Goal: Task Accomplishment & Management: Manage account settings

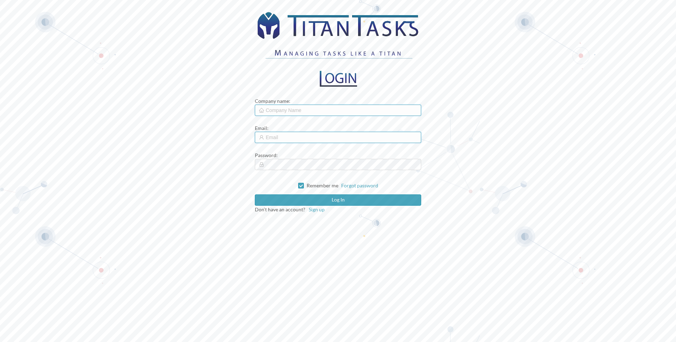
type input "[PERSON_NAME][EMAIL_ADDRESS][DOMAIN_NAME]"
click at [303, 111] on input "text" at bounding box center [338, 110] width 166 height 11
type input "cmc"
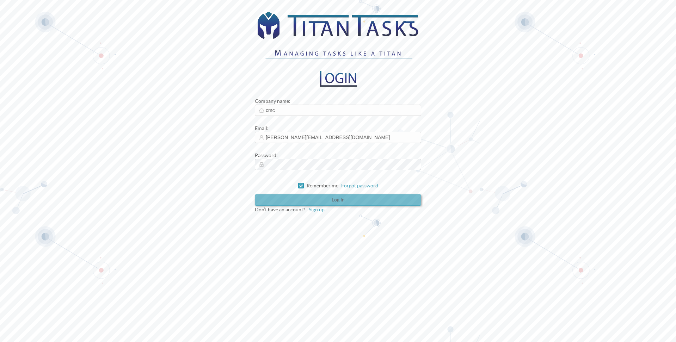
click at [327, 204] on button "Log in" at bounding box center [338, 199] width 166 height 11
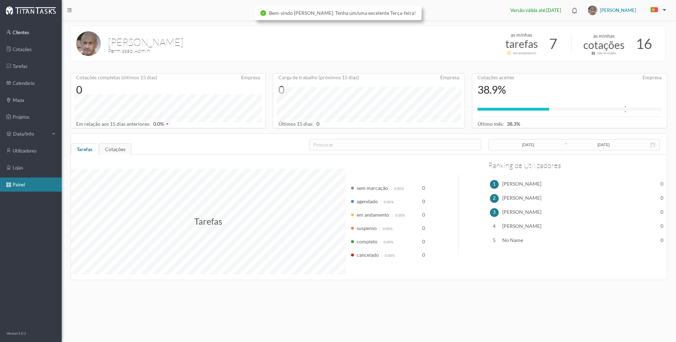
click at [20, 33] on link "clientes" at bounding box center [31, 32] width 62 height 14
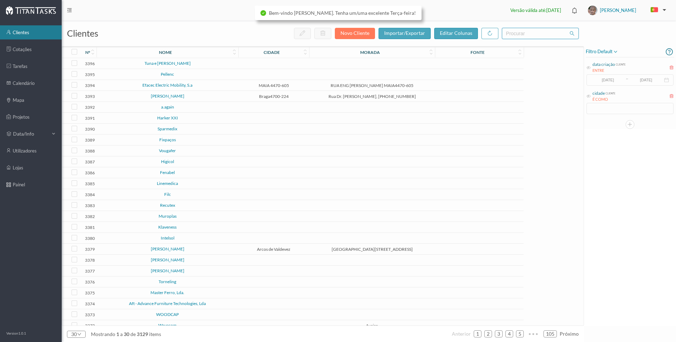
click at [520, 35] on input "text" at bounding box center [540, 33] width 77 height 11
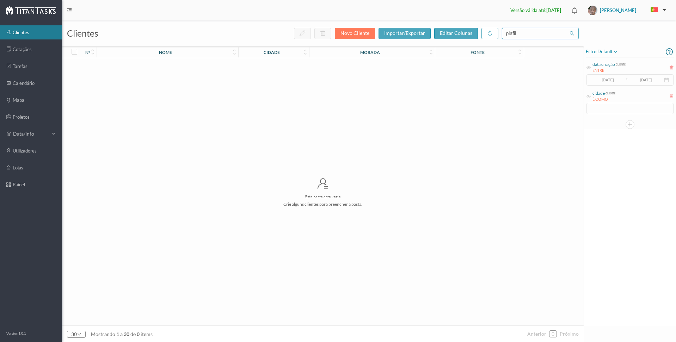
click at [519, 33] on input "plafil" at bounding box center [540, 33] width 77 height 11
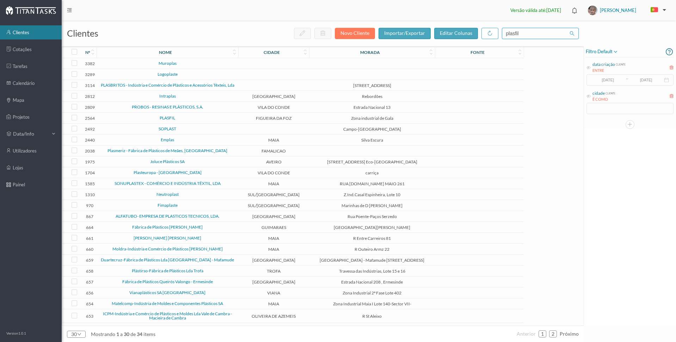
type input "plasfil"
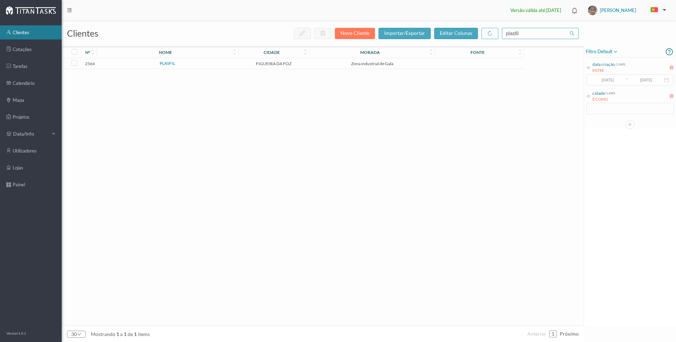
click at [167, 64] on link "PLASFIL" at bounding box center [168, 63] width 16 height 5
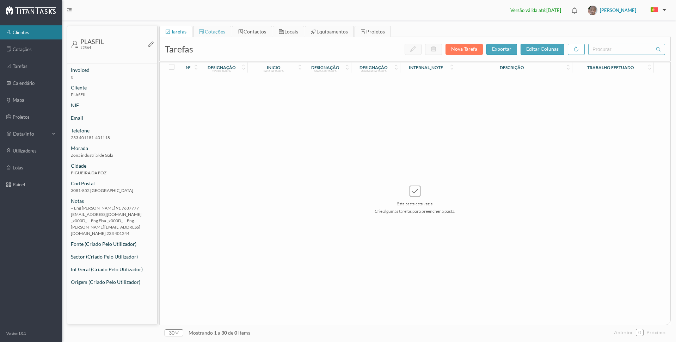
click at [215, 31] on span "cotações" at bounding box center [215, 32] width 20 height 6
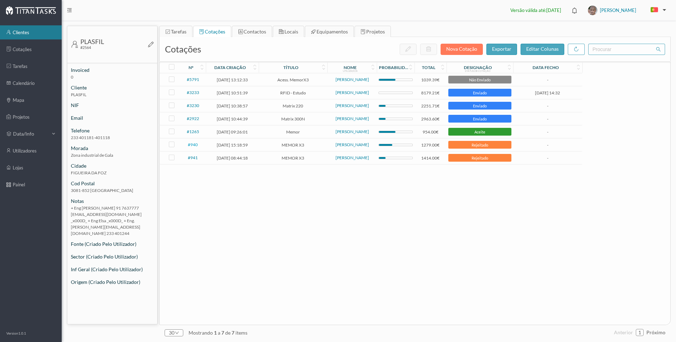
click at [196, 145] on span "#940" at bounding box center [193, 144] width 10 height 5
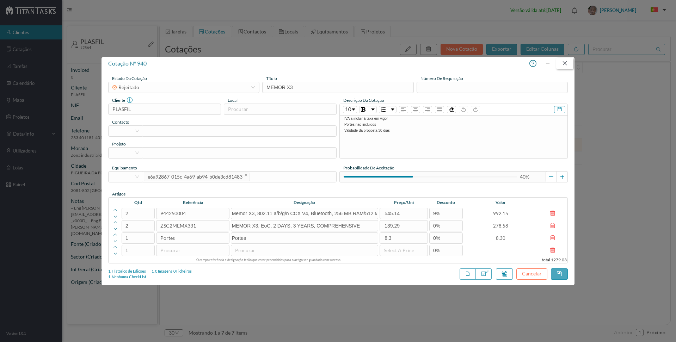
click at [565, 62] on button "button" at bounding box center [564, 63] width 17 height 11
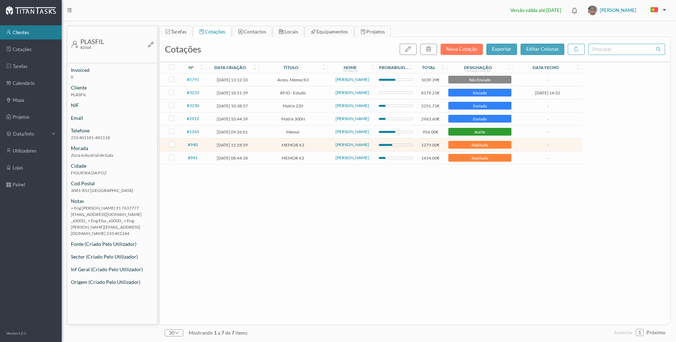
click at [193, 80] on span "#5791" at bounding box center [193, 79] width 12 height 5
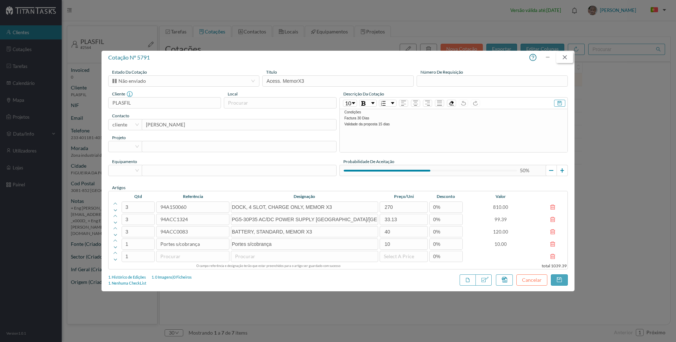
click at [563, 59] on button "button" at bounding box center [564, 57] width 17 height 11
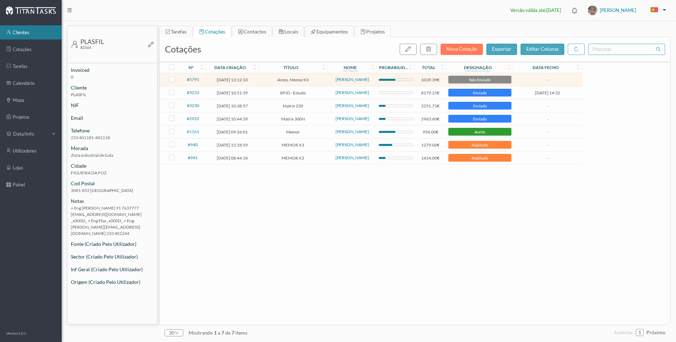
click at [192, 131] on span "#1265" at bounding box center [193, 131] width 12 height 5
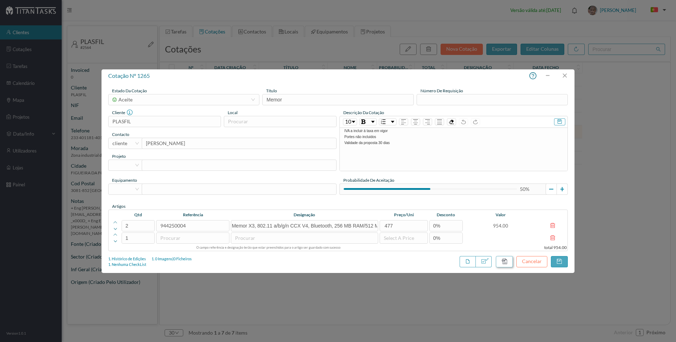
click at [507, 260] on button "button" at bounding box center [504, 261] width 17 height 11
click at [579, 240] on button "sim" at bounding box center [580, 241] width 14 height 8
type input "Memor"
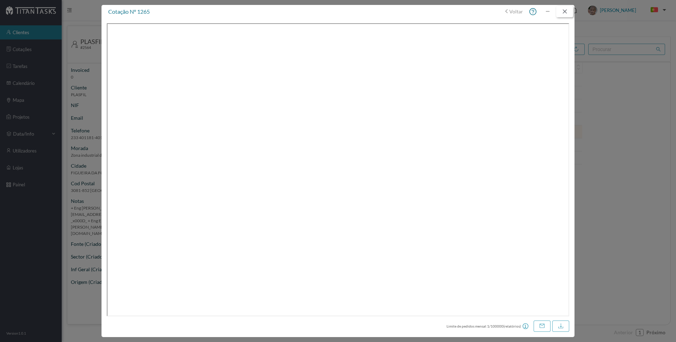
click at [565, 11] on button "button" at bounding box center [564, 11] width 17 height 11
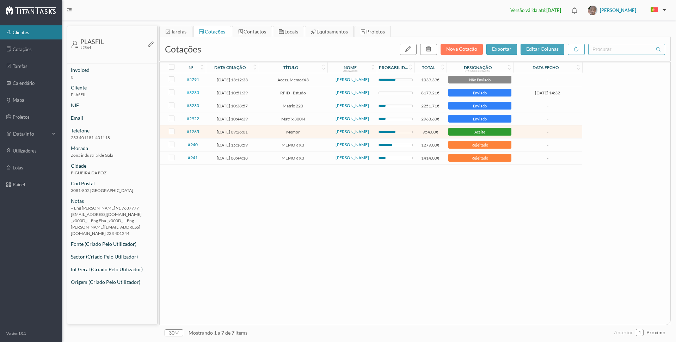
click at [192, 93] on span "#3233" at bounding box center [193, 92] width 12 height 5
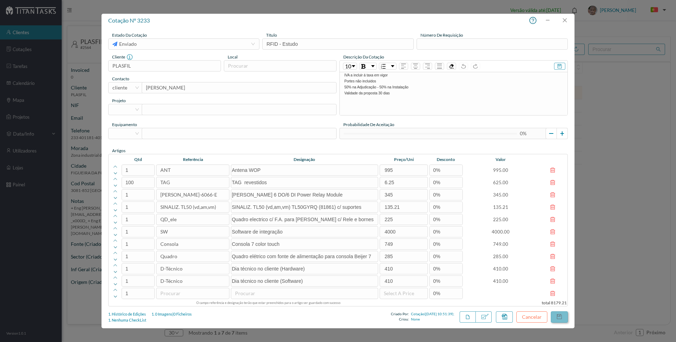
click at [561, 317] on button "button" at bounding box center [559, 316] width 17 height 11
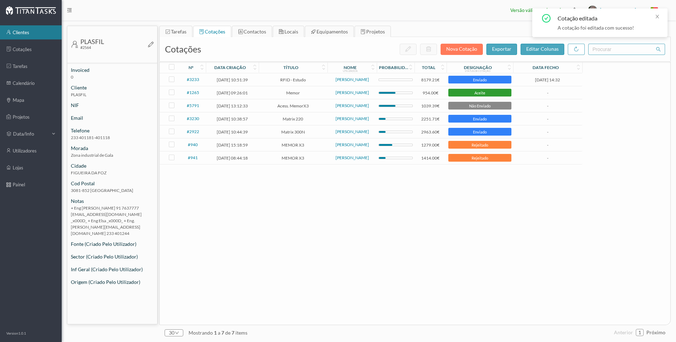
drag, startPoint x: 418, startPoint y: 265, endPoint x: 537, endPoint y: 87, distance: 214.3
click at [419, 263] on div "#3233 [DATE] 10:51:39 RFID - [PERSON_NAME] 8179.21€ enviado [DATE] 14:32 #1265 …" at bounding box center [371, 199] width 422 height 252
click at [600, 25] on div "A cotação foi editada com sucesso!" at bounding box center [607, 27] width 101 height 7
click at [194, 78] on span "#3233" at bounding box center [193, 79] width 12 height 5
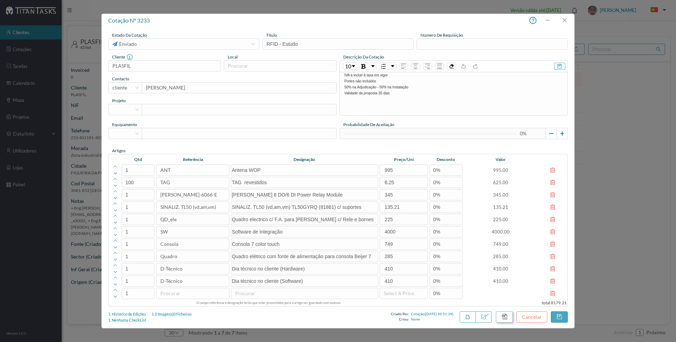
click at [504, 317] on button "button" at bounding box center [504, 316] width 17 height 11
click at [580, 296] on button "sim" at bounding box center [580, 296] width 14 height 8
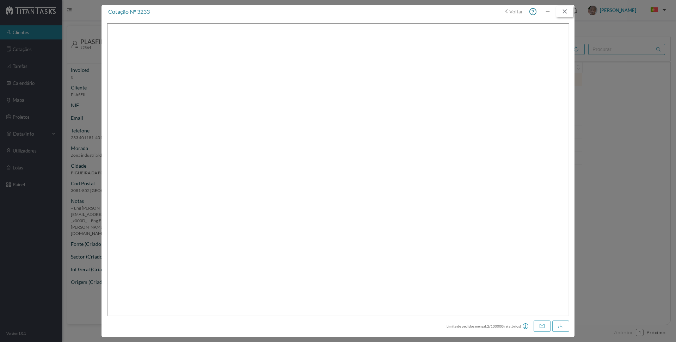
click at [566, 11] on button "button" at bounding box center [564, 11] width 17 height 11
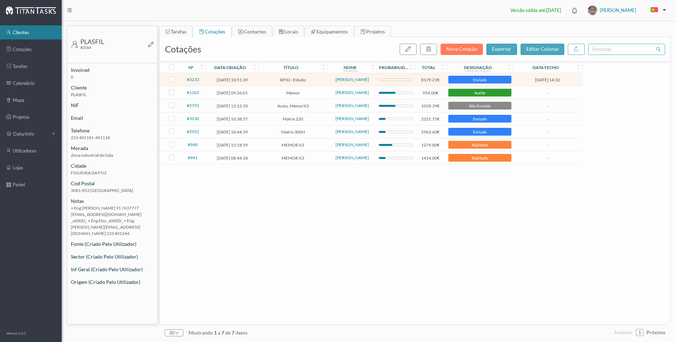
click at [410, 240] on div "#3233 [DATE] 10:51:39 RFID - [PERSON_NAME] 8179.21€ enviado [DATE] 14:32 #1265 …" at bounding box center [371, 199] width 422 height 252
